Goal: Find contact information: Find contact information

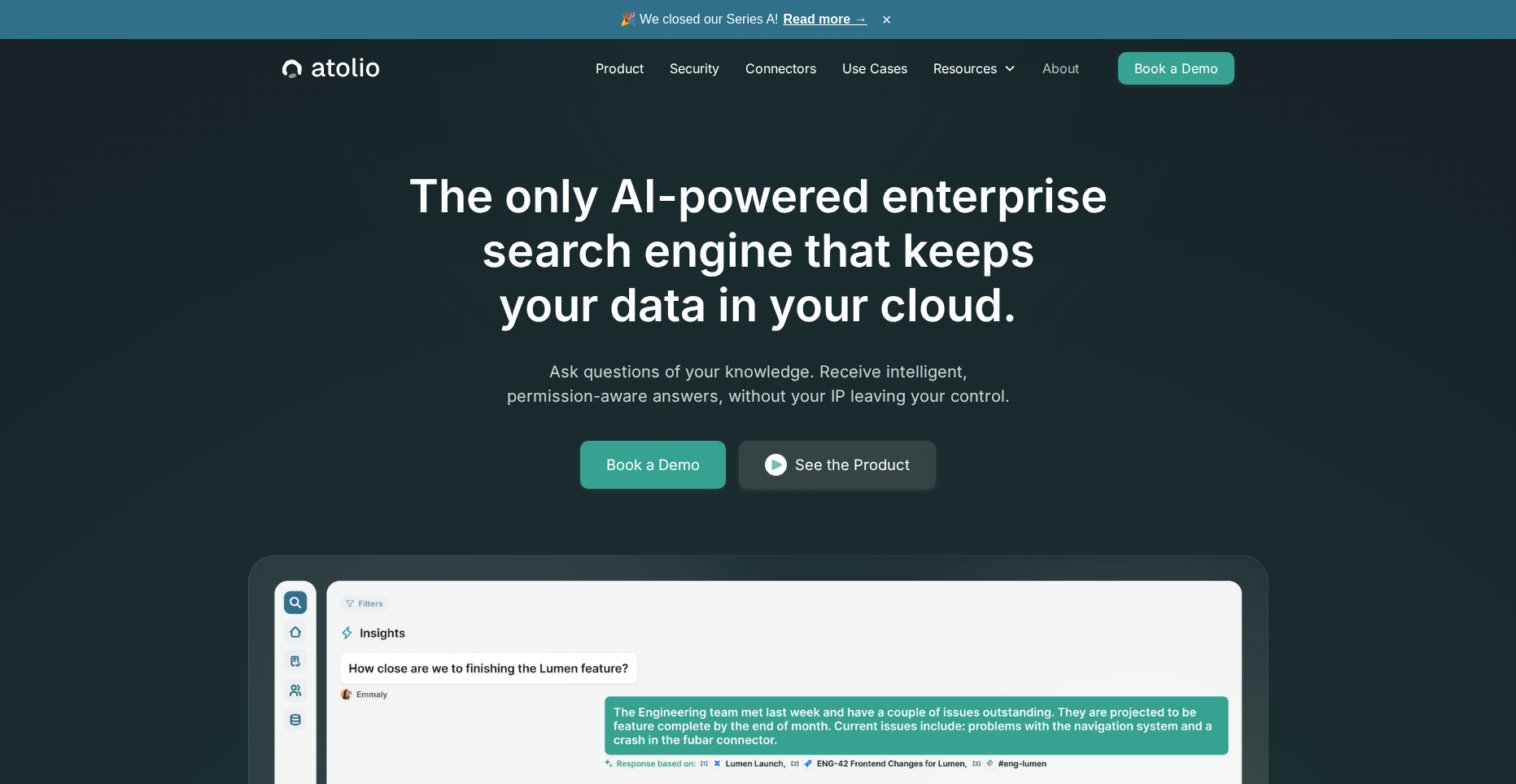
click at [1044, 64] on link "About" at bounding box center [1060, 68] width 62 height 33
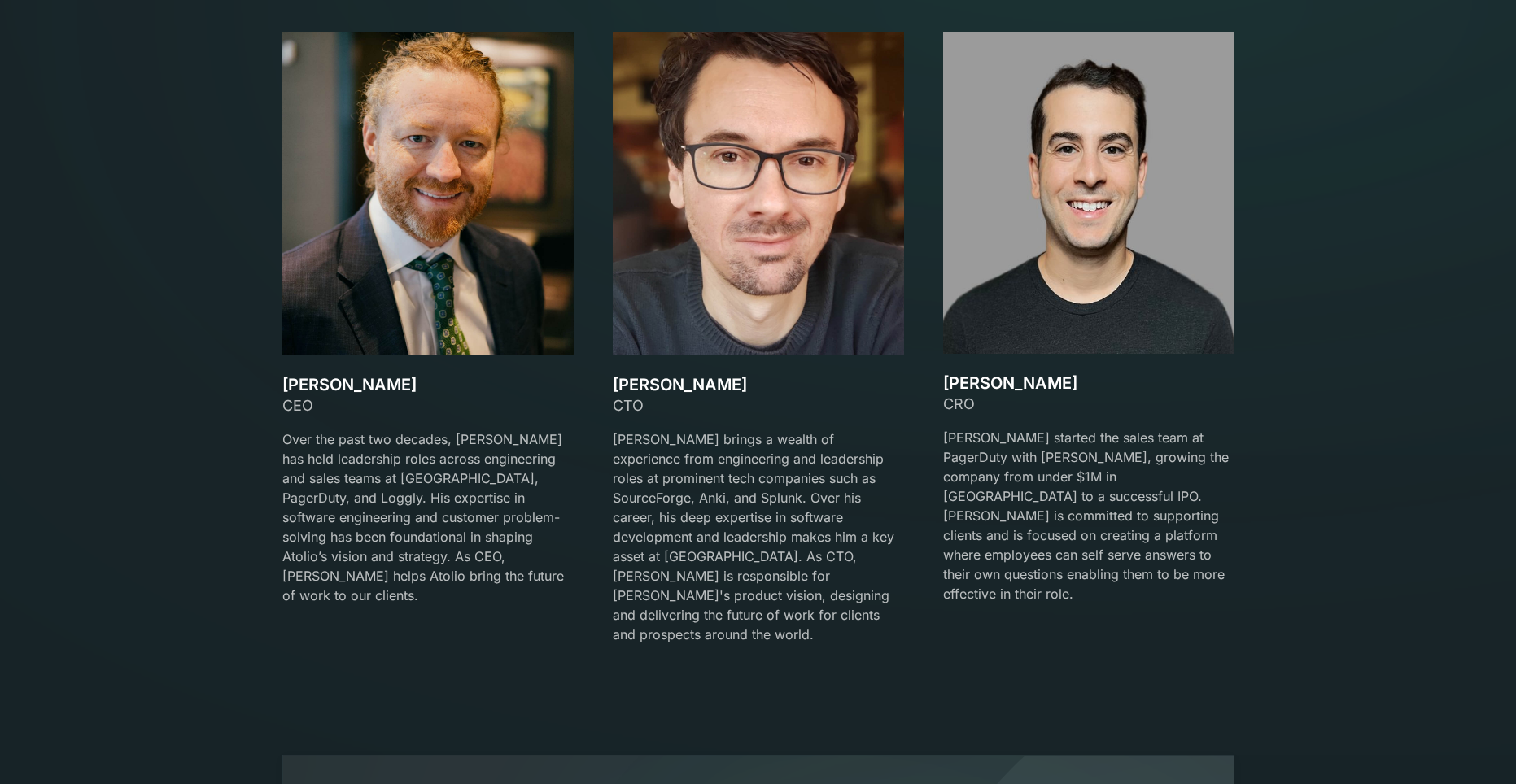
scroll to position [2523, 0]
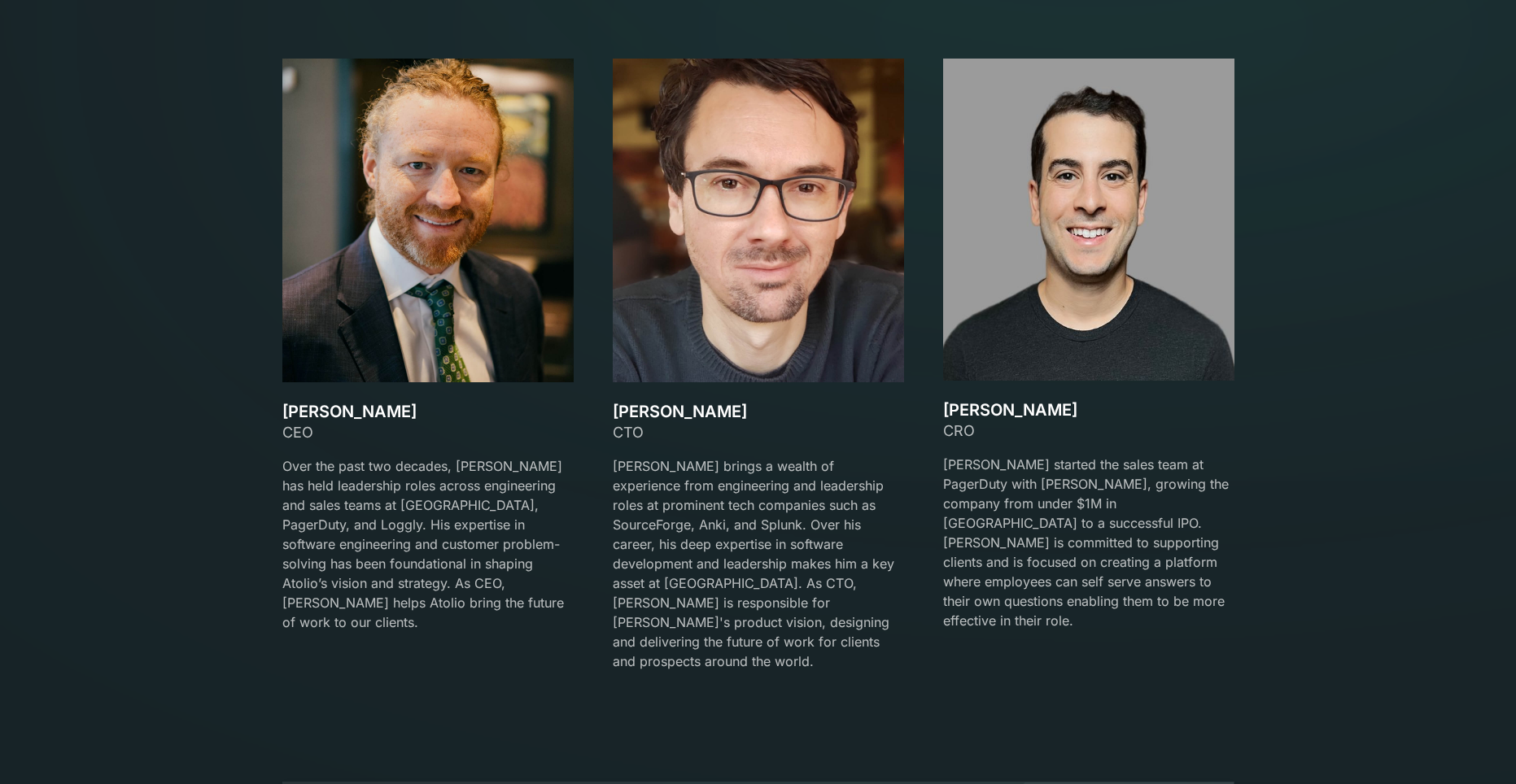
drag, startPoint x: 414, startPoint y: 416, endPoint x: 281, endPoint y: 411, distance: 133.1
click at [281, 411] on div "Our team Meet the Founders David Lanstein CEO Over the past two decades, David …" at bounding box center [758, 307] width 991 height 769
copy h3 "David Lanstein"
drag, startPoint x: 728, startPoint y: 411, endPoint x: 615, endPoint y: 411, distance: 113.0
click at [615, 411] on h3 "Gareth Watts" at bounding box center [759, 412] width 292 height 20
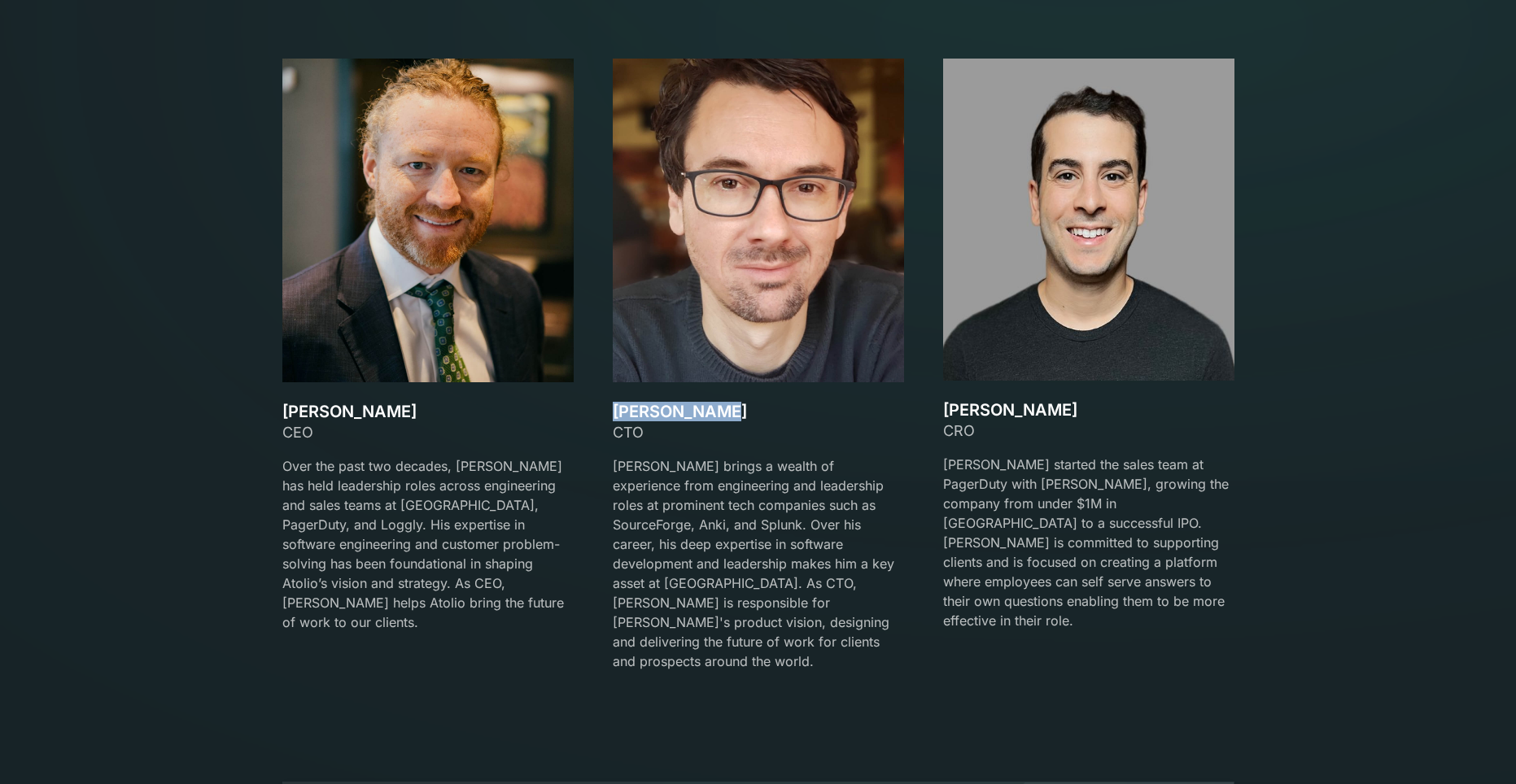
copy h3 "Gareth Watts"
drag, startPoint x: 1047, startPoint y: 413, endPoint x: 948, endPoint y: 410, distance: 99.0
click at [948, 410] on h3 "Mark Matta" at bounding box center [1089, 410] width 292 height 20
copy h3 "Mark Matta"
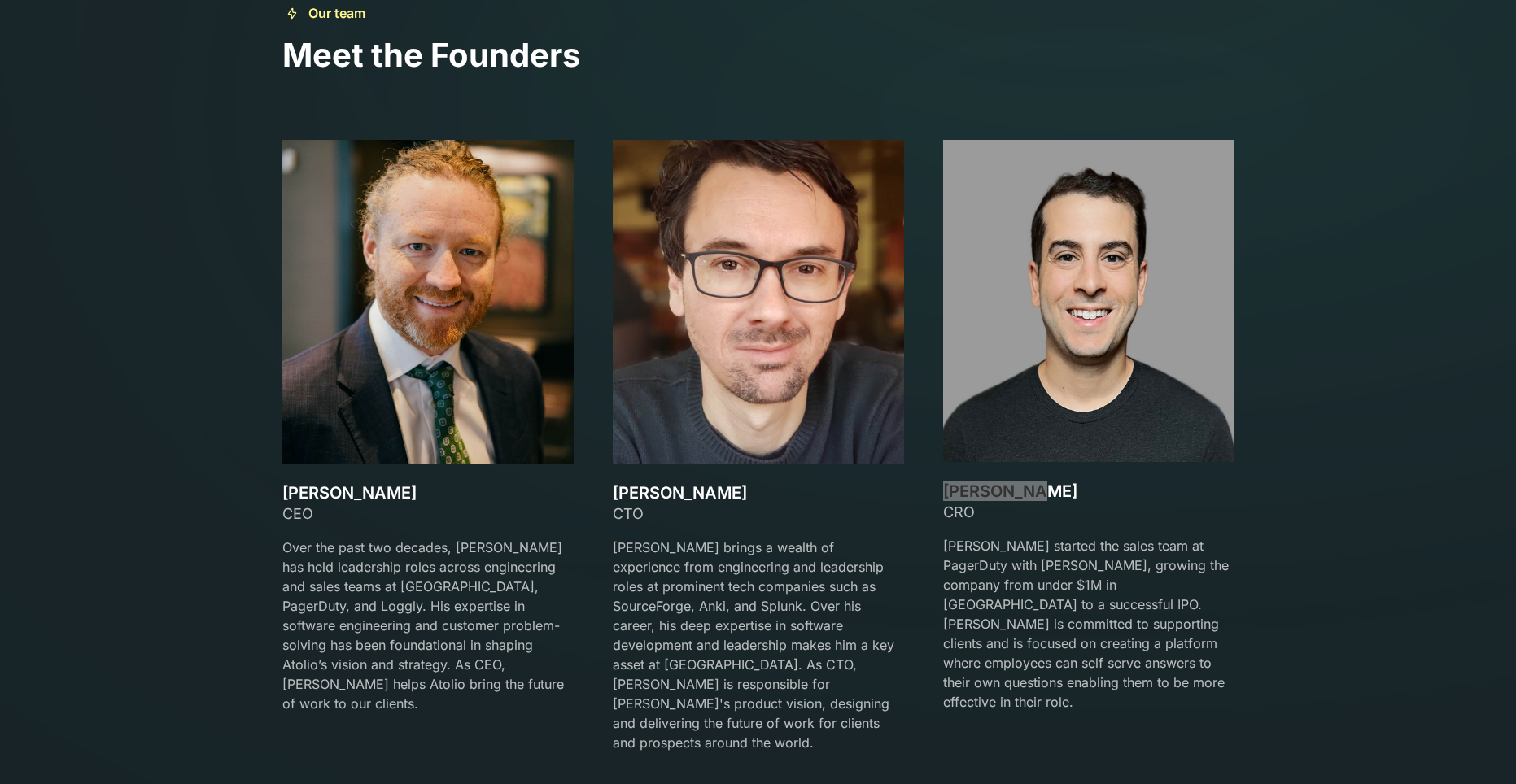
scroll to position [2604, 0]
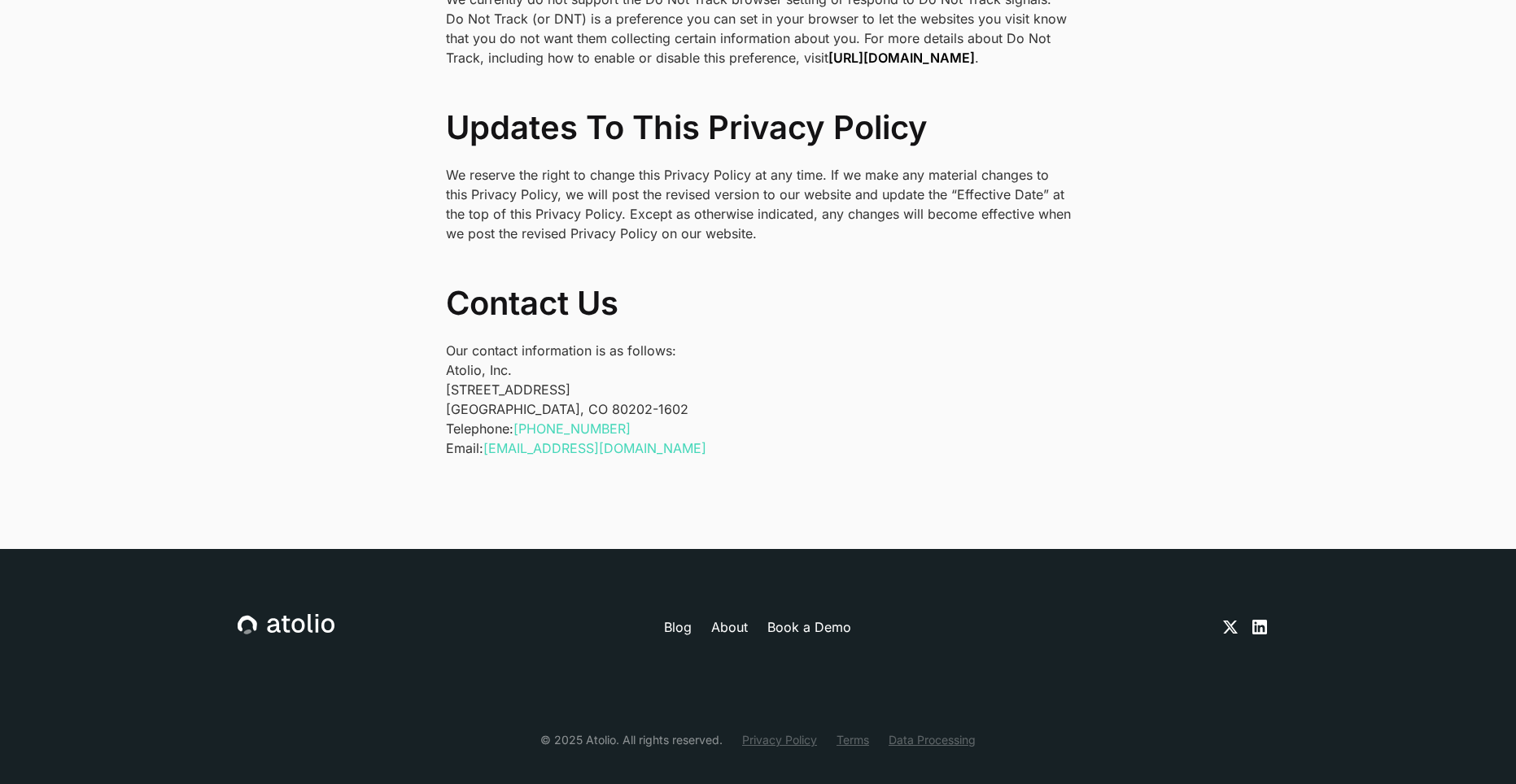
scroll to position [5341, 0]
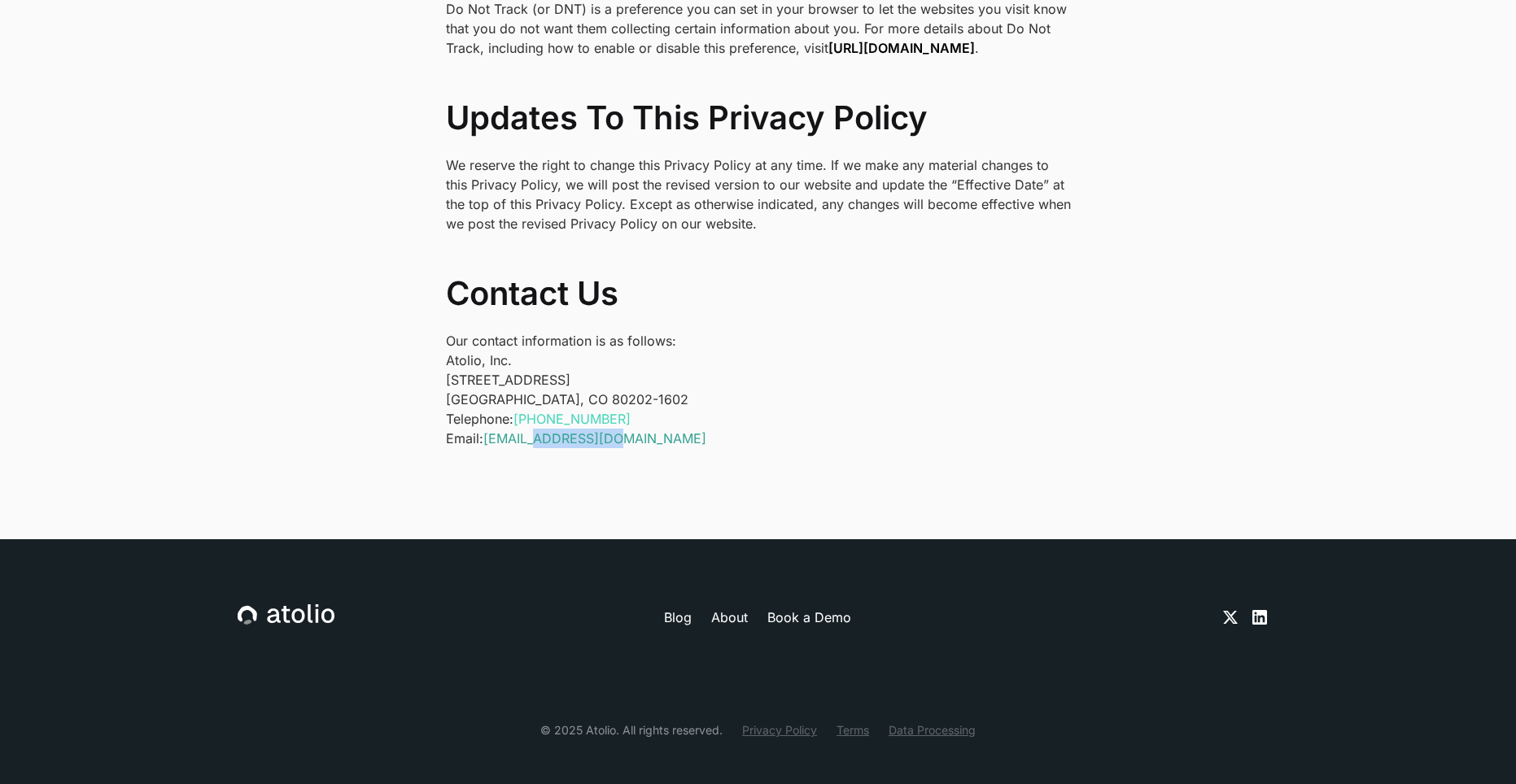
drag, startPoint x: 626, startPoint y: 421, endPoint x: 532, endPoint y: 422, distance: 94.0
click at [532, 422] on p "Telephone: +1 (303) 529-1942 Email: privacy@atolio.com" at bounding box center [758, 429] width 625 height 39
copy link "@atolio.com"
drag, startPoint x: 585, startPoint y: 361, endPoint x: 446, endPoint y: 359, distance: 139.0
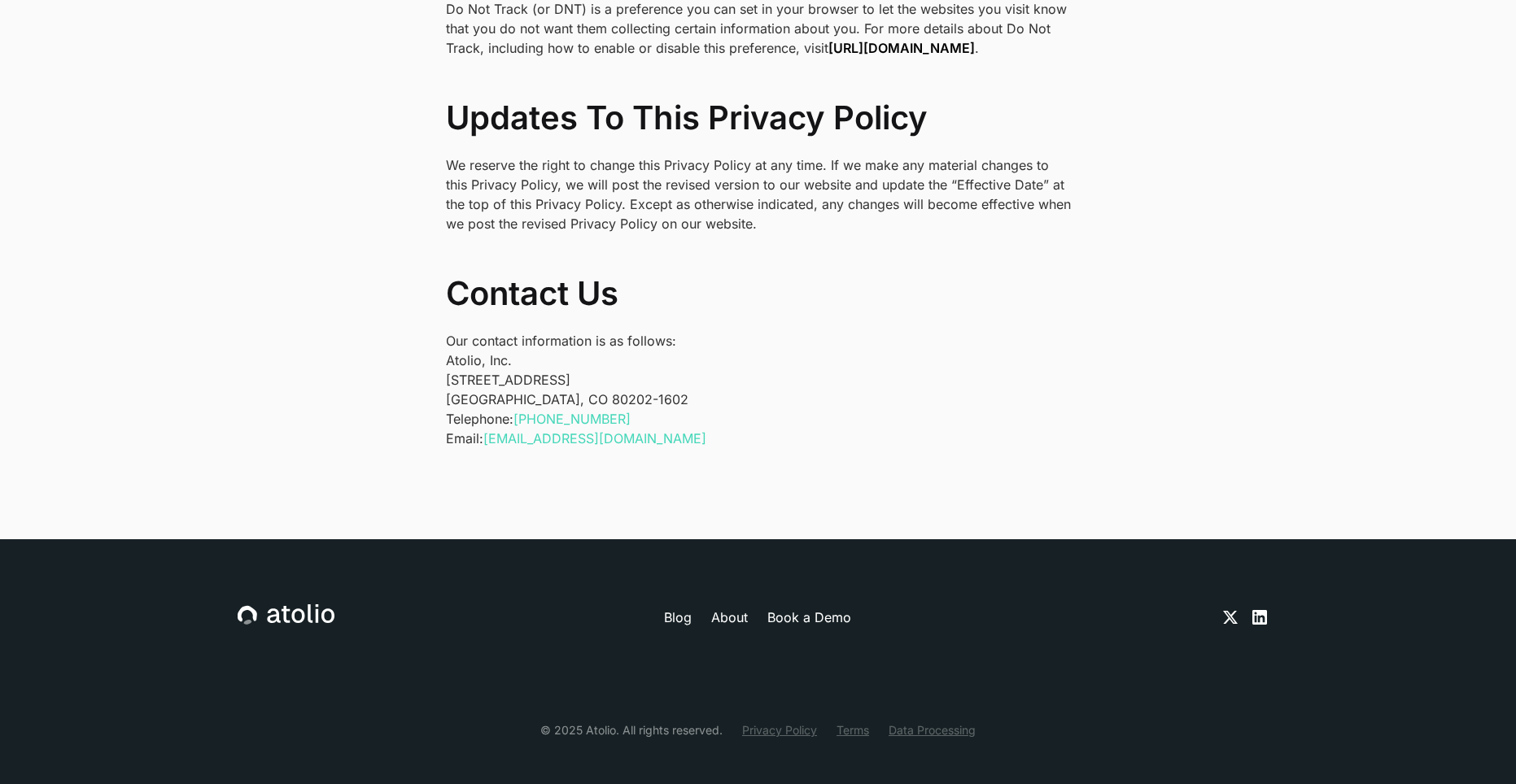
click at [446, 359] on p "Atolio, Inc. 1550 Larimer St #436 Denver, CO 80202-1602" at bounding box center [758, 380] width 625 height 59
copy p "1550 Larimer St #436"
drag, startPoint x: 616, startPoint y: 419, endPoint x: 488, endPoint y: 421, distance: 128.0
click at [488, 421] on p "Telephone: +1 (303) 529-1942 Email: privacy@atolio.com" at bounding box center [758, 429] width 625 height 39
copy link "privacy@atolio.com"
